Goal: Transaction & Acquisition: Purchase product/service

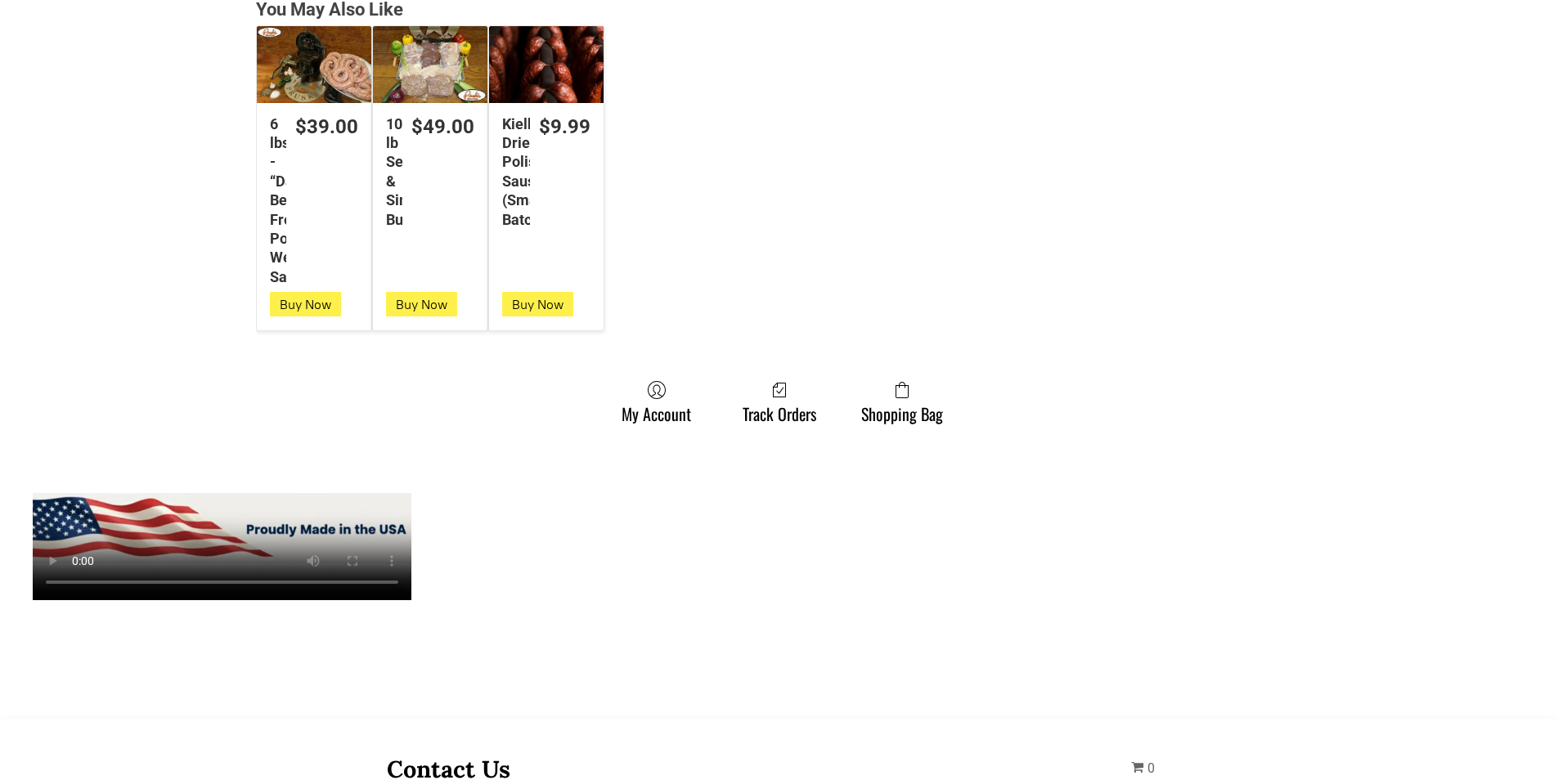
scroll to position [4417, 0]
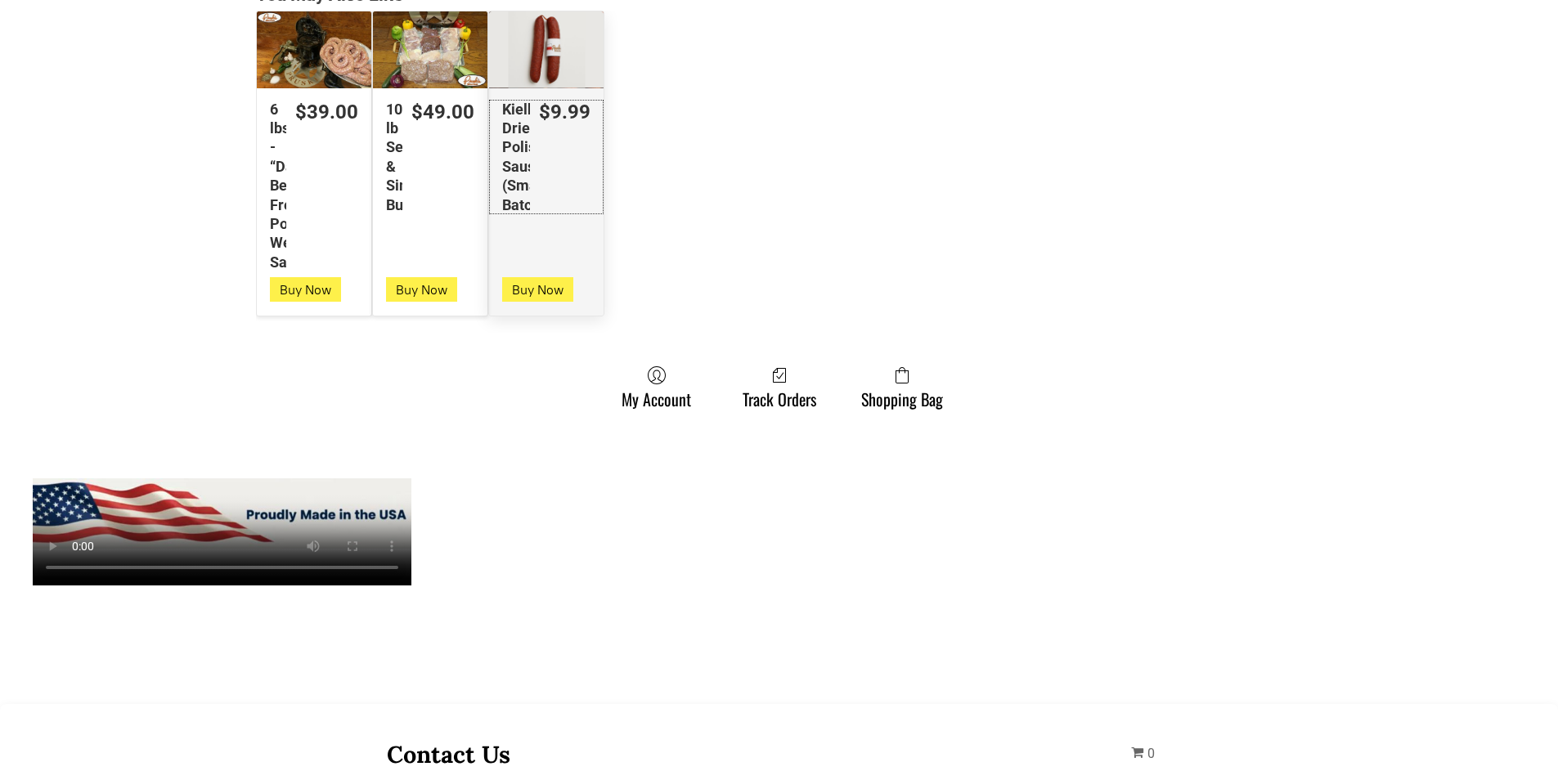
click at [580, 202] on link "$9.99 Kielbasa Dried Polish Sausage (Small Batch)" at bounding box center [546, 157] width 115 height 115
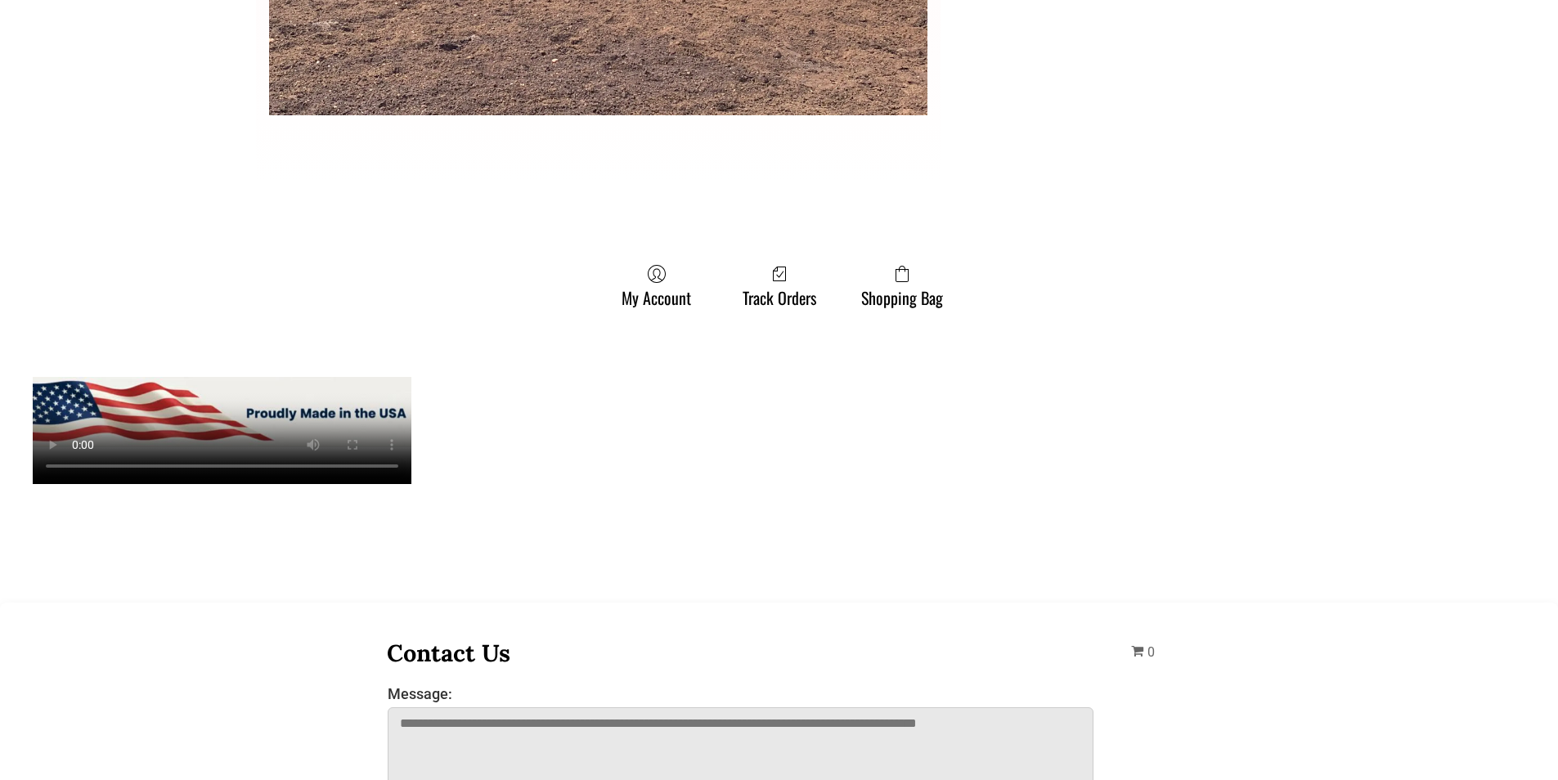
scroll to position [4744, 0]
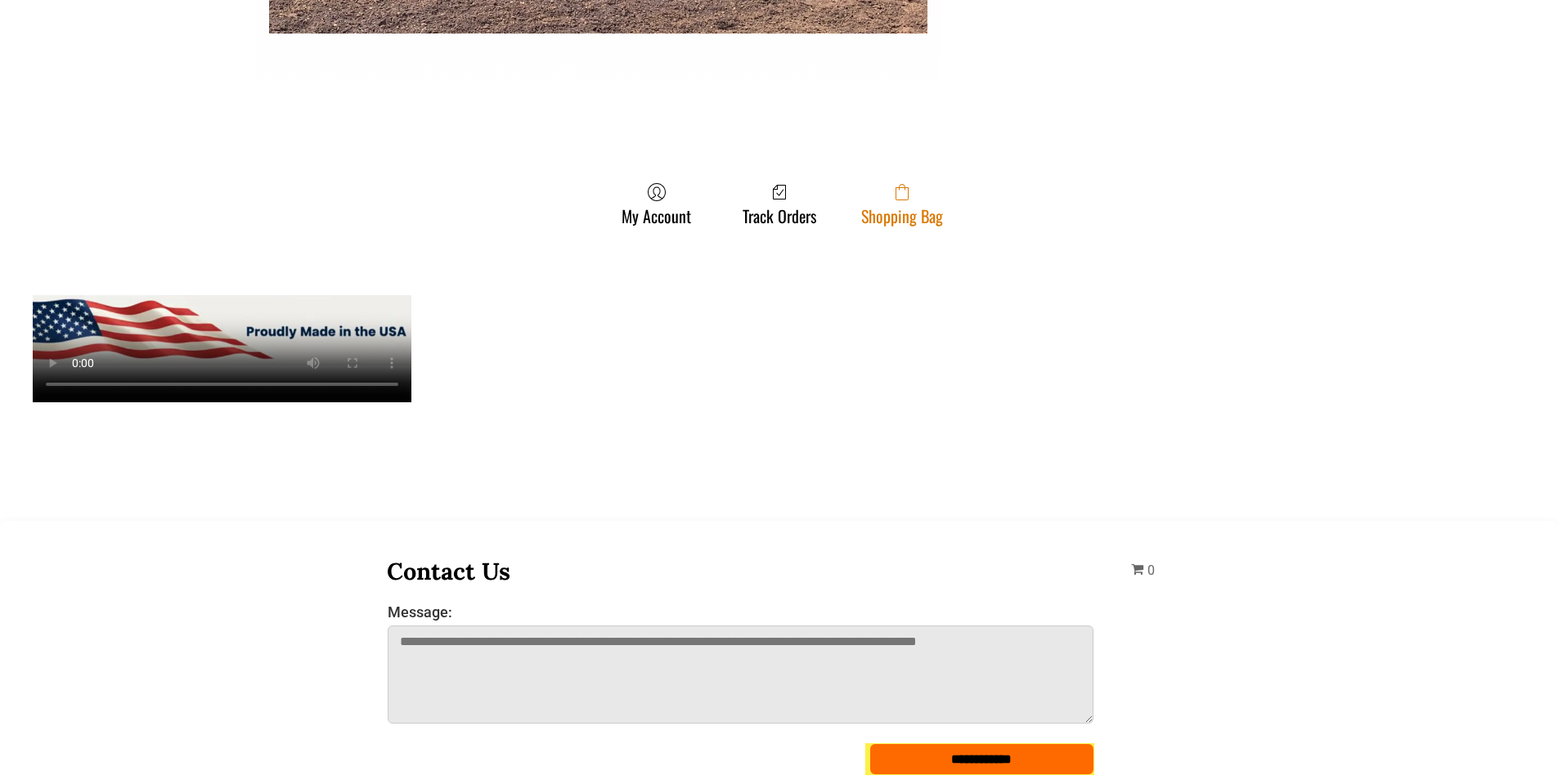
click at [862, 200] on span at bounding box center [902, 192] width 82 height 20
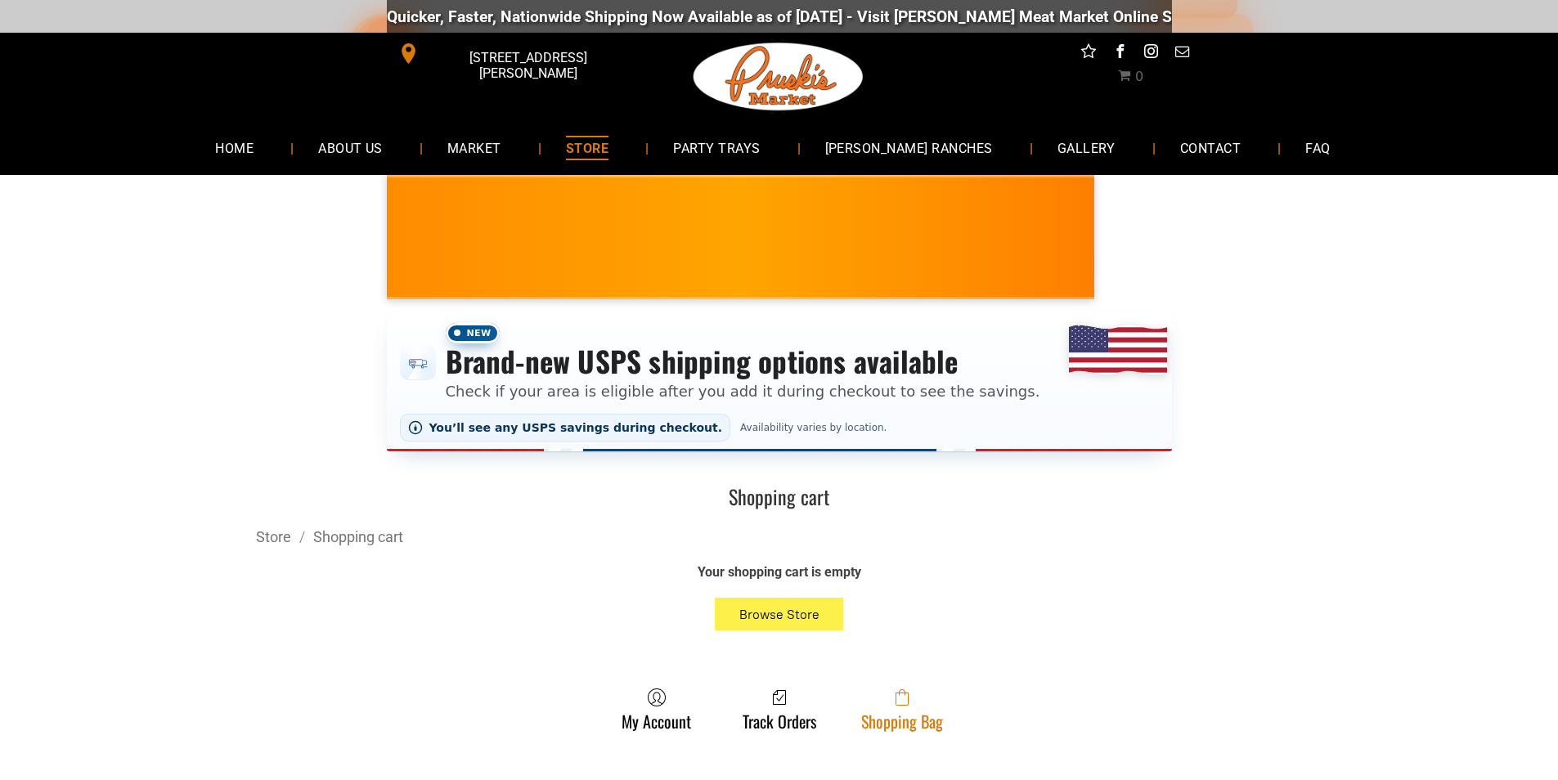
click at [905, 706] on icon at bounding box center [902, 698] width 13 height 16
click at [887, 699] on span at bounding box center [902, 698] width 82 height 20
click at [896, 722] on link "Shopping Bag" at bounding box center [902, 709] width 98 height 43
